Goal: Information Seeking & Learning: Learn about a topic

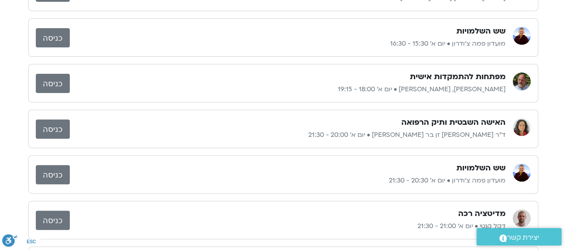
scroll to position [224, 0]
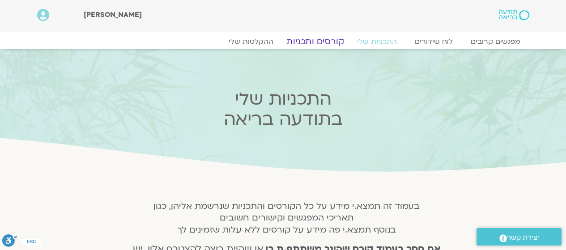
click at [322, 44] on link "קורסים ותכניות" at bounding box center [314, 41] width 79 height 11
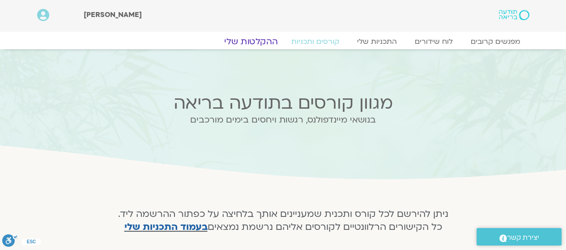
click at [247, 42] on link "ההקלטות שלי" at bounding box center [250, 41] width 75 height 11
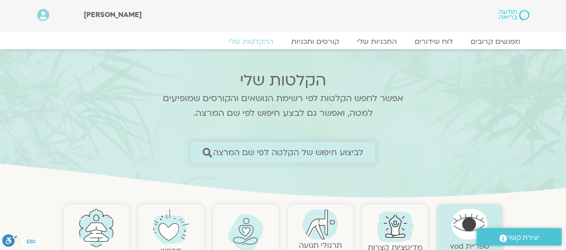
click at [284, 152] on span "לביצוע חיפוש של הקלטה לפי שם המרצה" at bounding box center [288, 152] width 151 height 9
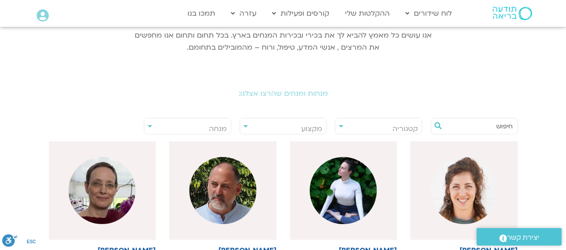
scroll to position [179, 0]
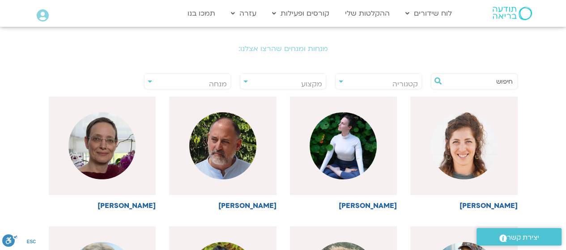
click at [479, 85] on input "text" at bounding box center [479, 81] width 68 height 15
type input "ד"
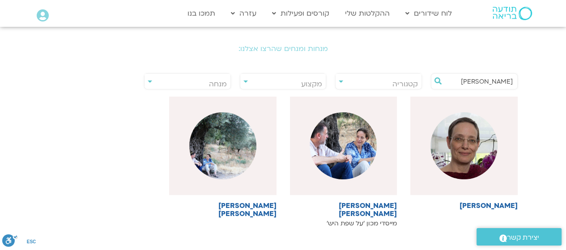
type input "גניה"
click at [332, 152] on img at bounding box center [342, 145] width 67 height 67
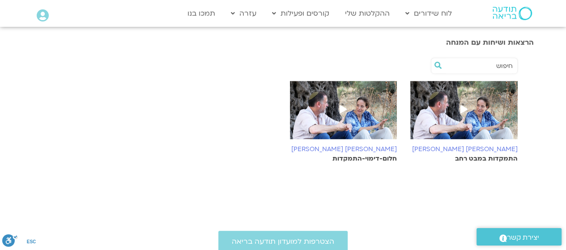
scroll to position [268, 0]
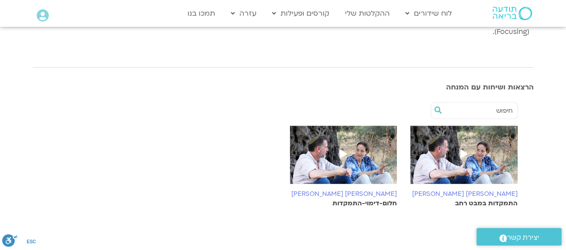
click at [481, 191] on h6 "[PERSON_NAME] [PERSON_NAME]" at bounding box center [463, 194] width 107 height 7
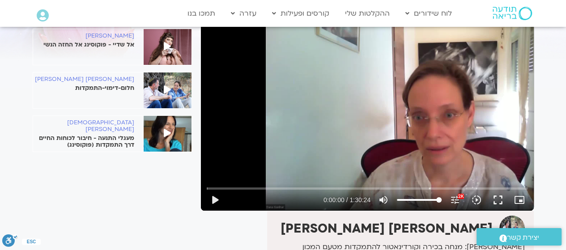
scroll to position [89, 0]
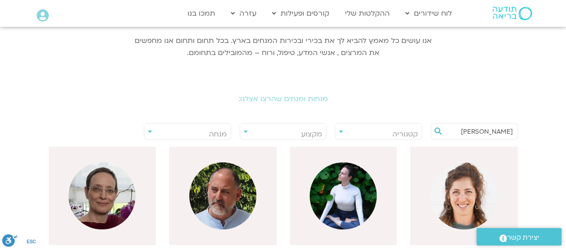
scroll to position [134, 0]
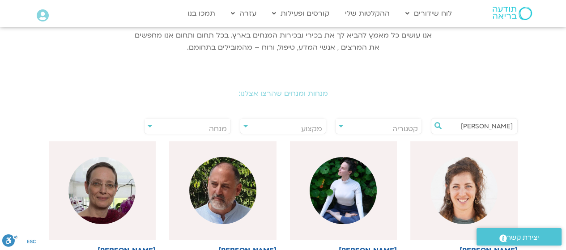
click at [453, 128] on input "גניה" at bounding box center [479, 126] width 68 height 15
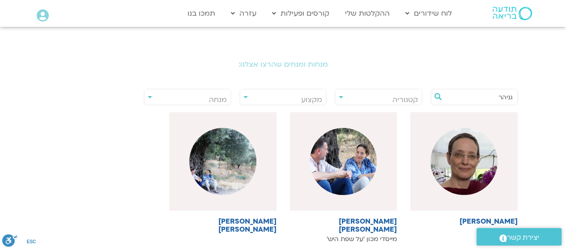
scroll to position [179, 0]
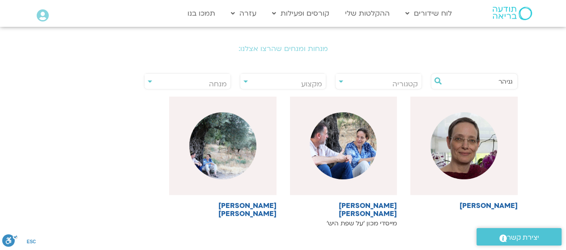
type input "גניהר"
click at [228, 146] on img at bounding box center [222, 145] width 67 height 67
click at [245, 207] on h6 "[PERSON_NAME] [PERSON_NAME]" at bounding box center [222, 210] width 107 height 16
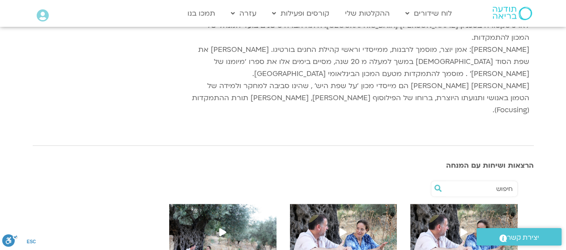
scroll to position [268, 0]
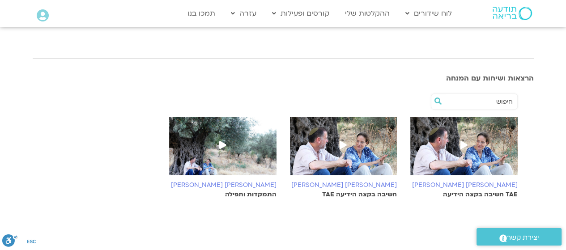
click at [223, 141] on icon at bounding box center [222, 145] width 7 height 8
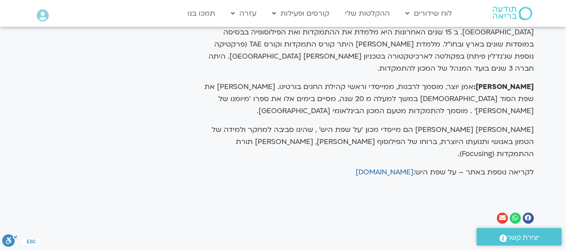
scroll to position [671, 0]
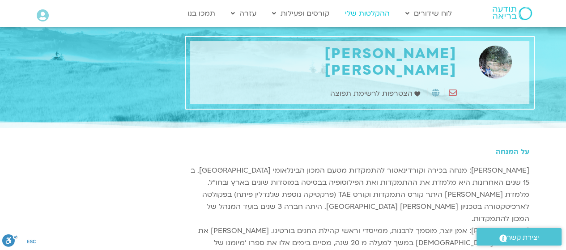
click at [364, 13] on link "ההקלטות שלי" at bounding box center [367, 13] width 54 height 17
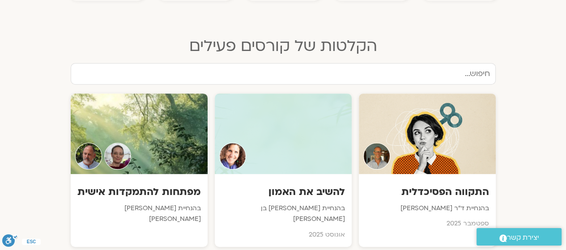
scroll to position [447, 0]
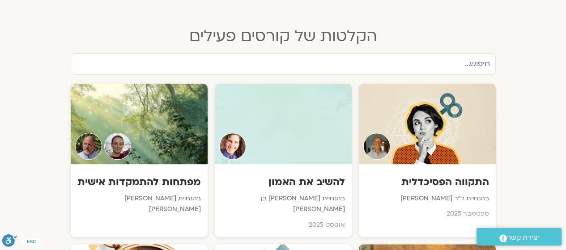
click at [152, 108] on div at bounding box center [139, 124] width 137 height 81
